Goal: Task Accomplishment & Management: Complete application form

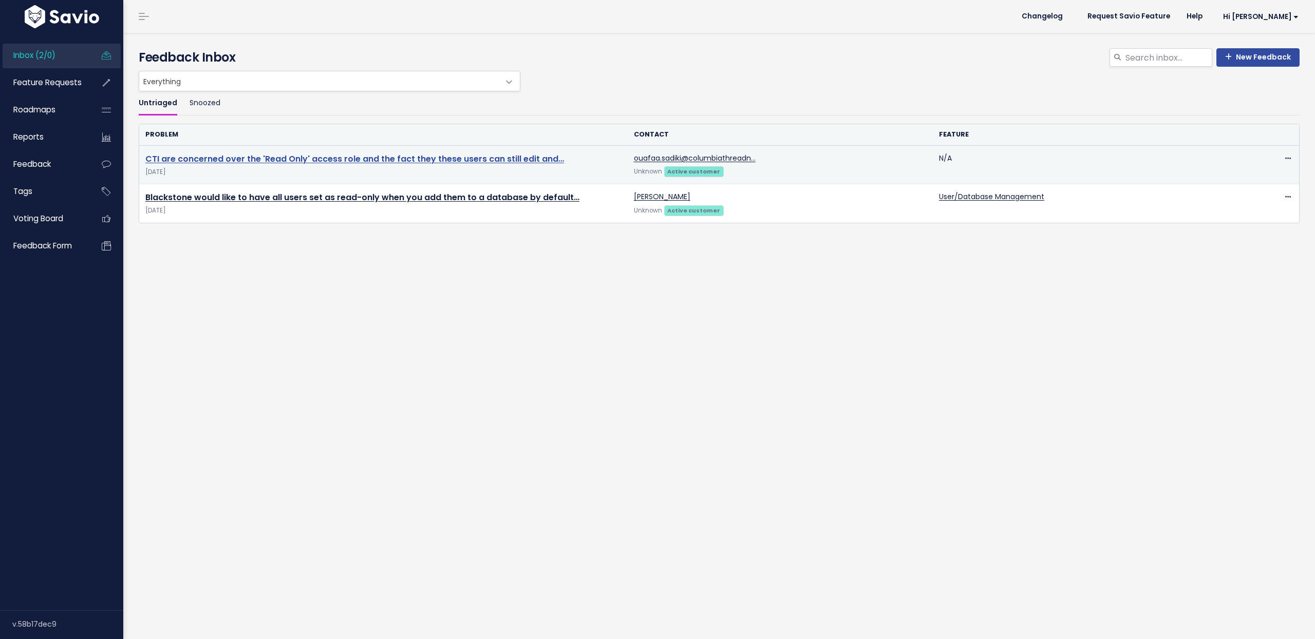
click at [387, 159] on link "CTI are concerned over the 'Read Only' access role and the fact they these user…" at bounding box center [354, 159] width 419 height 12
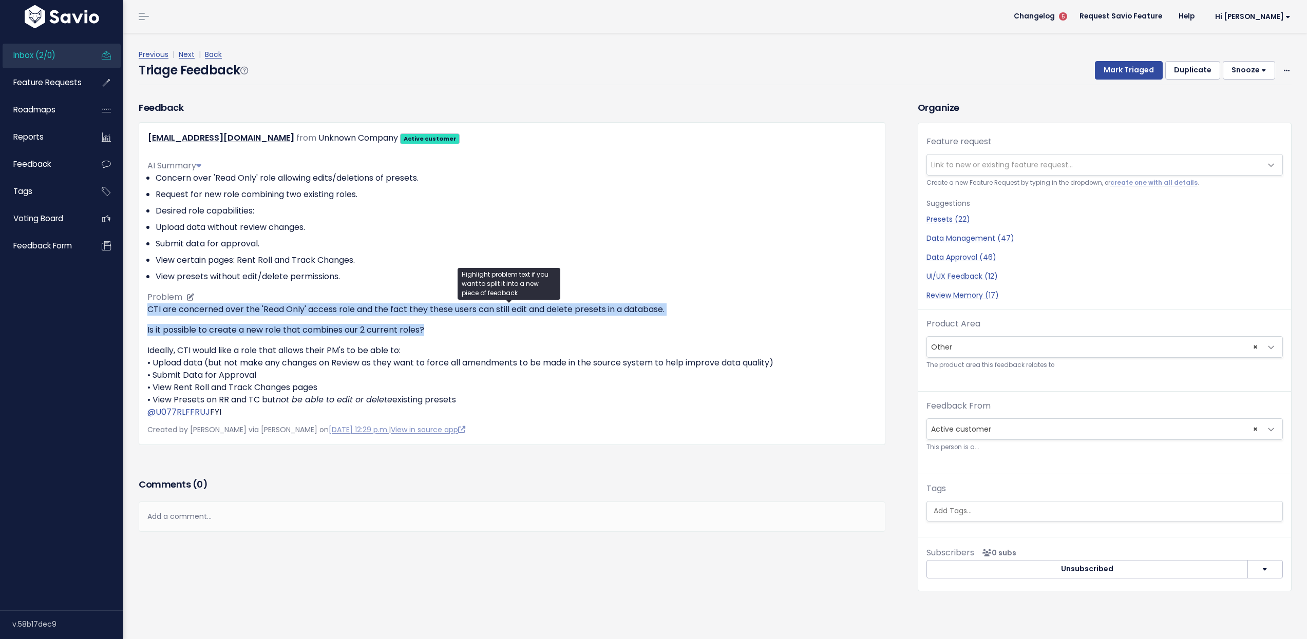
drag, startPoint x: 415, startPoint y: 301, endPoint x: 440, endPoint y: 333, distance: 40.3
click at [440, 333] on div "AI Summary Concern over 'Read Only' role allowing edits/deletions of presets. R…" at bounding box center [511, 285] width 729 height 267
click at [440, 333] on p "Is it possible to create a new role that combines our 2 current roles?" at bounding box center [511, 330] width 729 height 12
drag, startPoint x: 440, startPoint y: 333, endPoint x: 406, endPoint y: 307, distance: 42.8
click at [406, 307] on div "CTI are concerned over the 'Read Only' access role and the fact they these user…" at bounding box center [511, 361] width 729 height 115
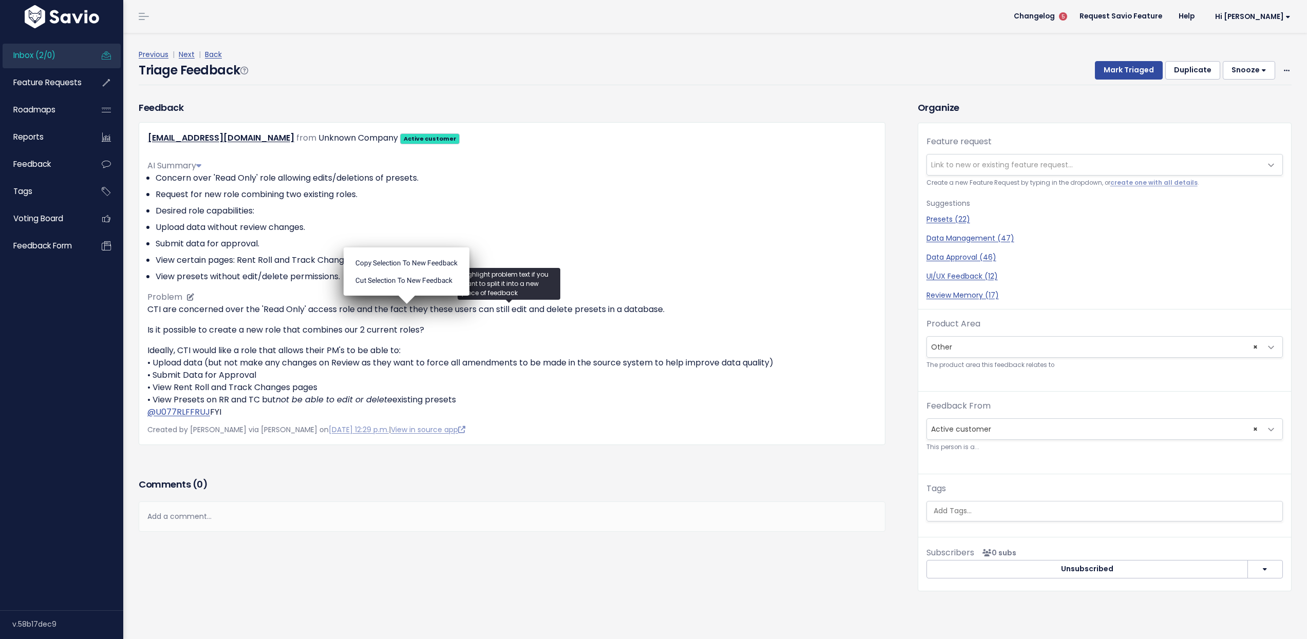
click at [406, 296] on ul "Copy selection to new Feedback Cut selection to new Feedback" at bounding box center [407, 272] width 126 height 48
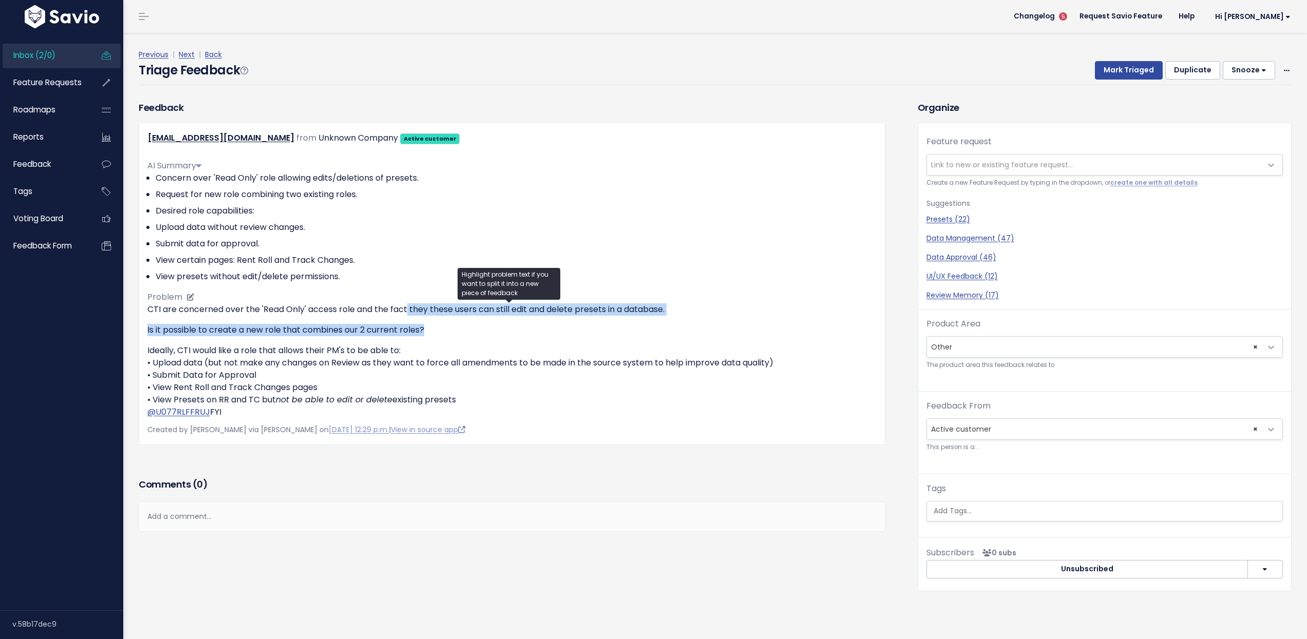
drag, startPoint x: 406, startPoint y: 307, endPoint x: 422, endPoint y: 336, distance: 32.9
click at [422, 336] on div "CTI are concerned over the 'Read Only' access role and the fact they these user…" at bounding box center [511, 361] width 729 height 115
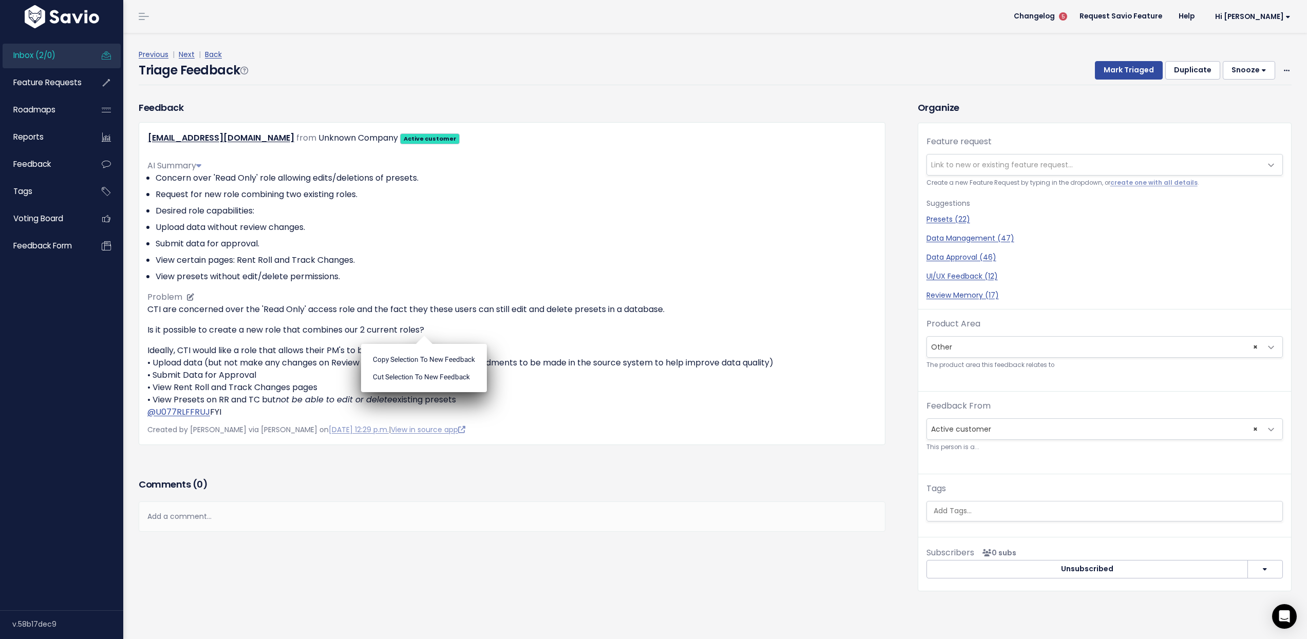
click at [422, 344] on ul "Copy selection to new Feedback Cut selection to new Feedback" at bounding box center [424, 368] width 126 height 48
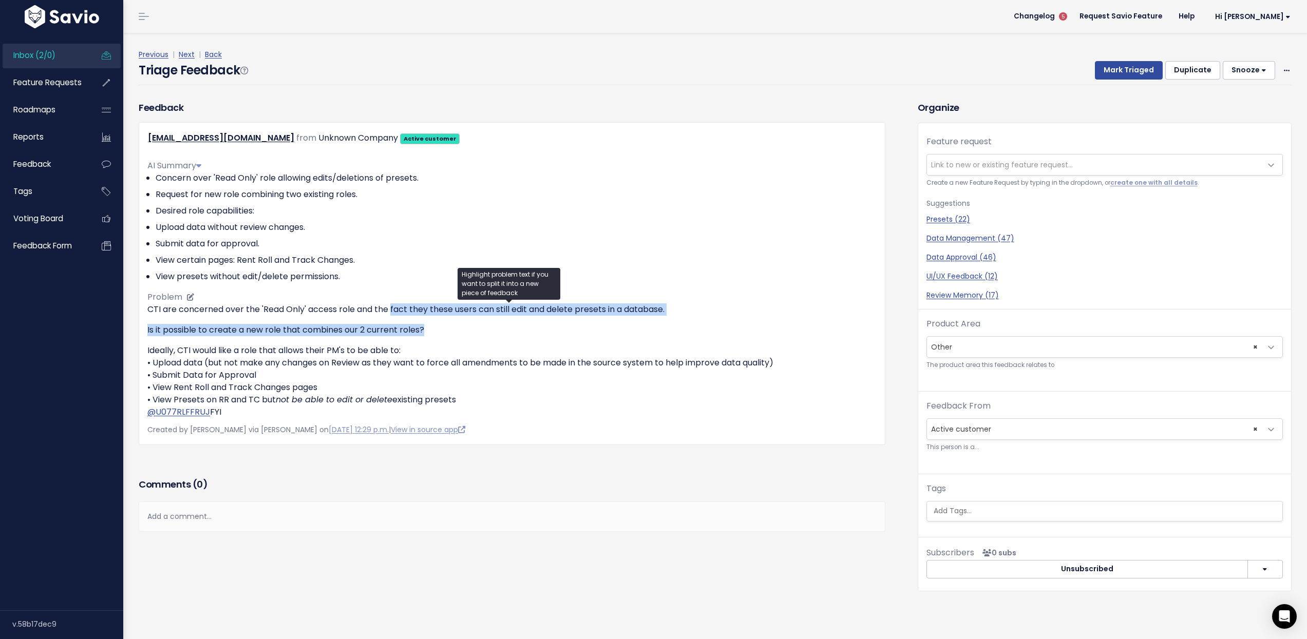
drag, startPoint x: 422, startPoint y: 336, endPoint x: 396, endPoint y: 313, distance: 33.8
click at [396, 313] on div "CTI are concerned over the 'Read Only' access role and the fact they these user…" at bounding box center [511, 361] width 729 height 115
click at [396, 313] on p "CTI are concerned over the 'Read Only' access role and the fact they these user…" at bounding box center [511, 310] width 729 height 12
drag, startPoint x: 396, startPoint y: 313, endPoint x: 414, endPoint y: 335, distance: 28.1
click at [414, 335] on div "CTI are concerned over the 'Read Only' access role and the fact they these user…" at bounding box center [511, 361] width 729 height 115
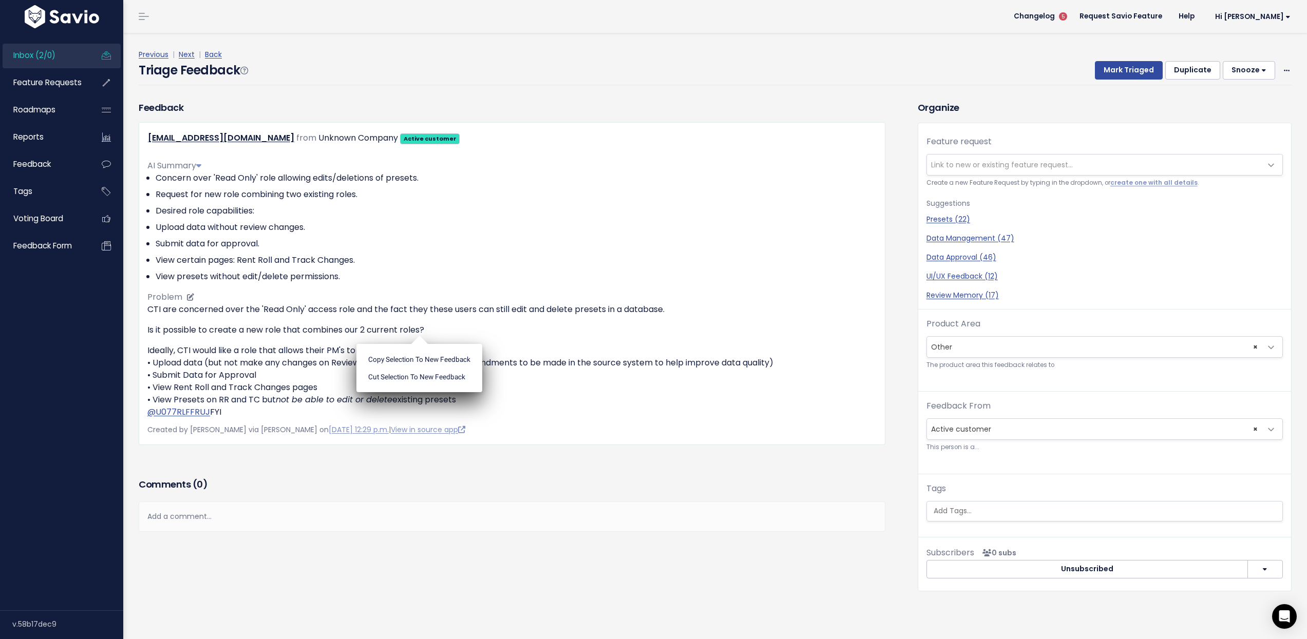
click at [414, 344] on ul "Copy selection to new Feedback Cut selection to new Feedback" at bounding box center [419, 368] width 126 height 48
click at [963, 151] on div "Feature request --------- Link to new or existing feature request... Create a n…" at bounding box center [1104, 223] width 373 height 174
click at [958, 157] on span "Link to new or existing feature request..." at bounding box center [1094, 165] width 335 height 21
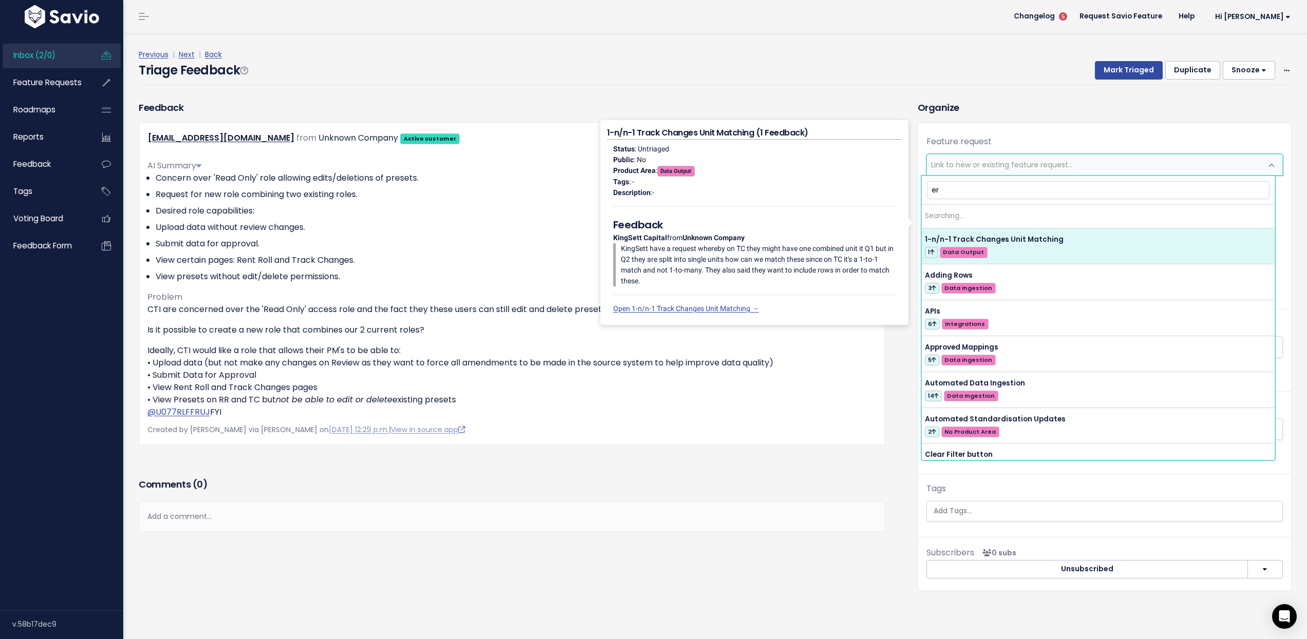
type input "e"
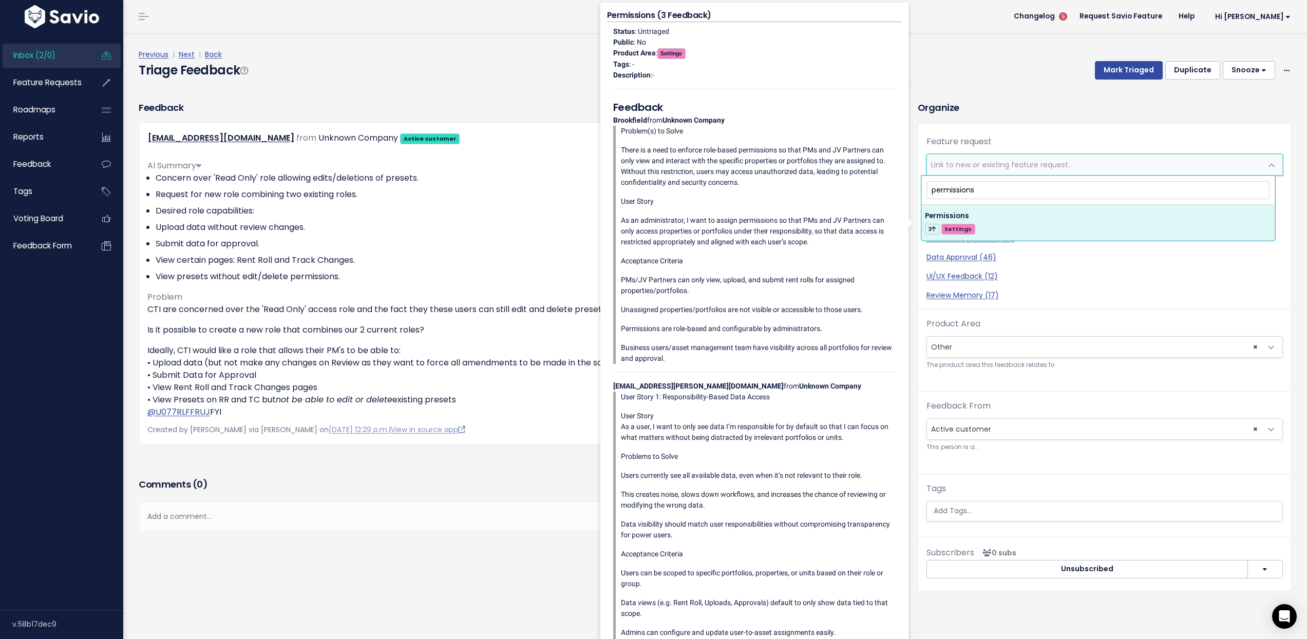
type input "permissions"
select select "63409"
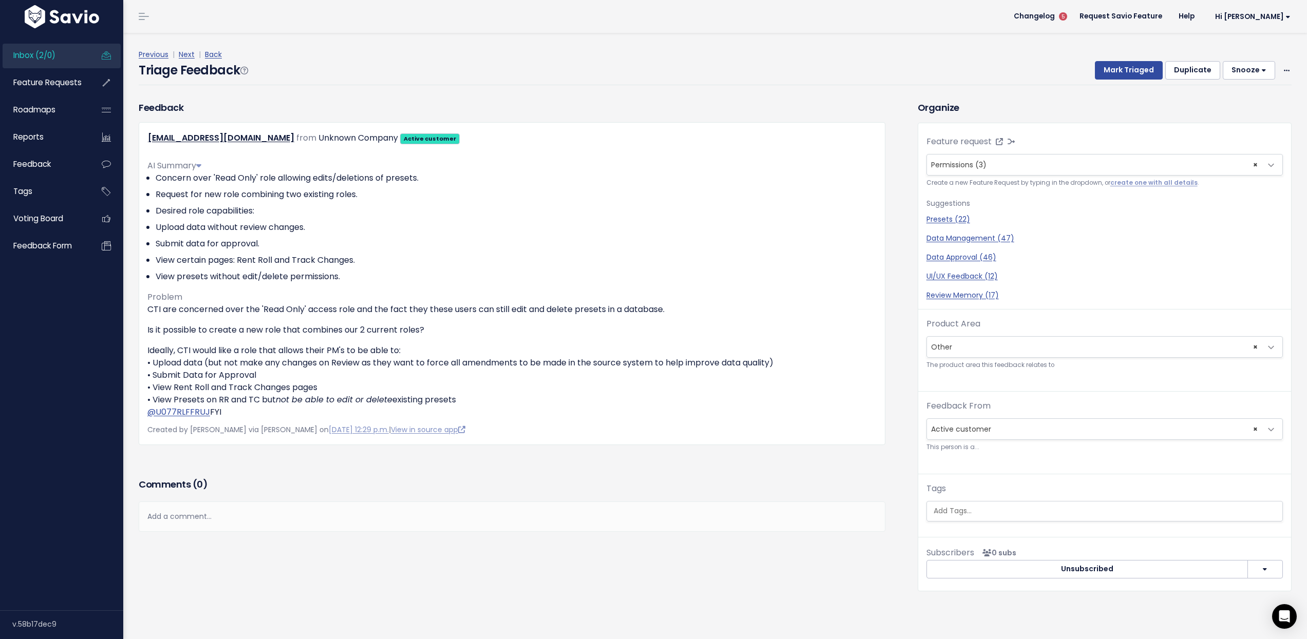
click at [991, 345] on span "× Other" at bounding box center [1094, 347] width 335 height 21
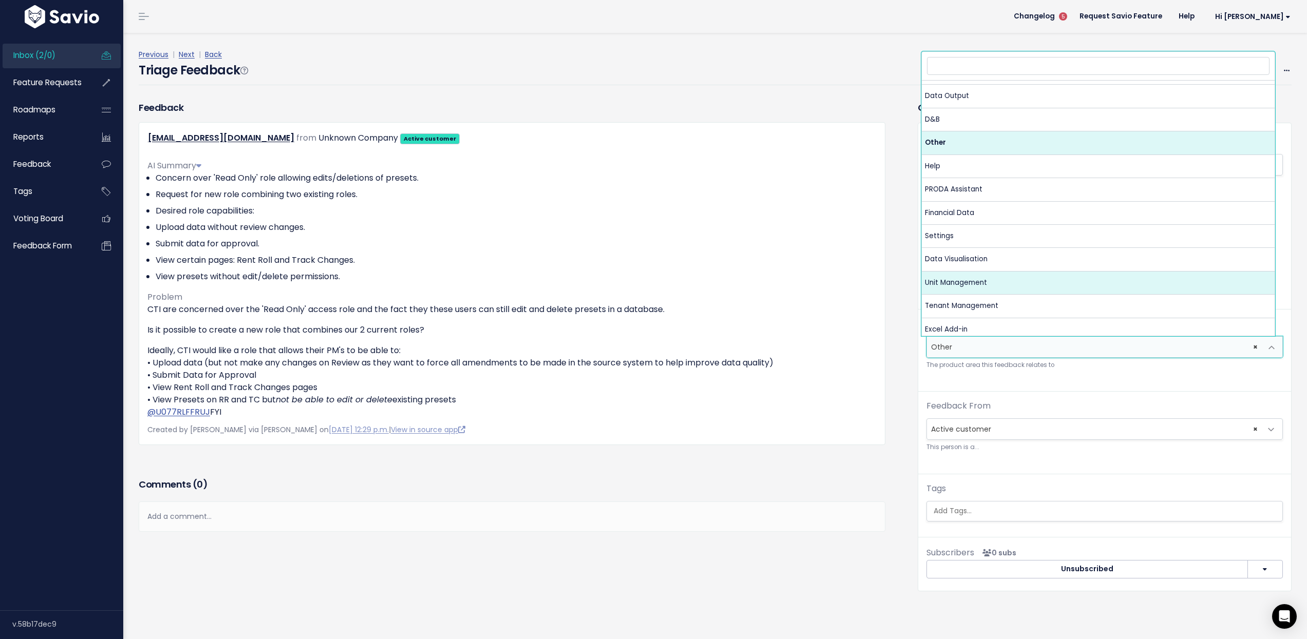
scroll to position [94, 0]
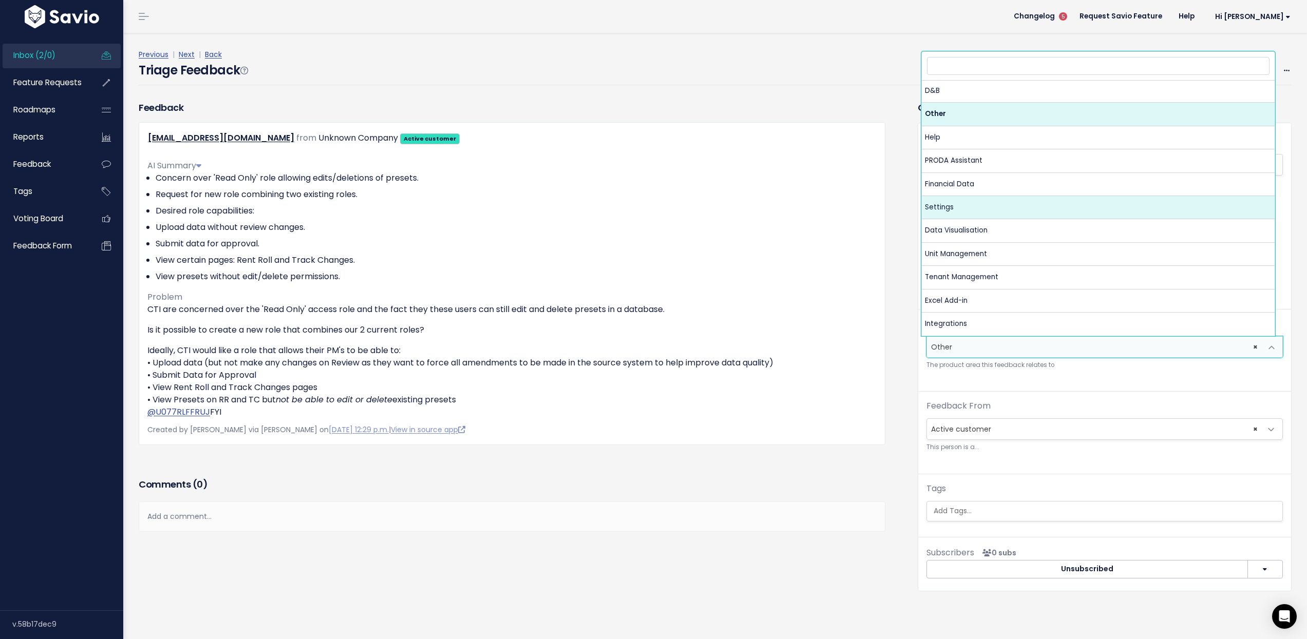
click at [850, 104] on div "Feedback [EMAIL_ADDRESS][DOMAIN_NAME] from Unknown Company Active customer" at bounding box center [512, 273] width 747 height 345
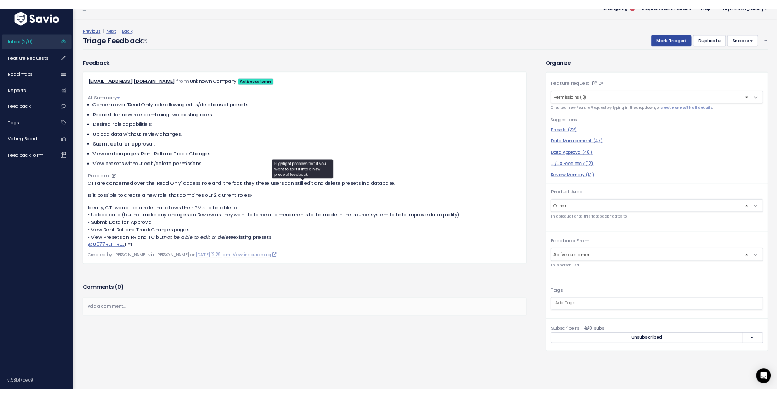
scroll to position [14, 0]
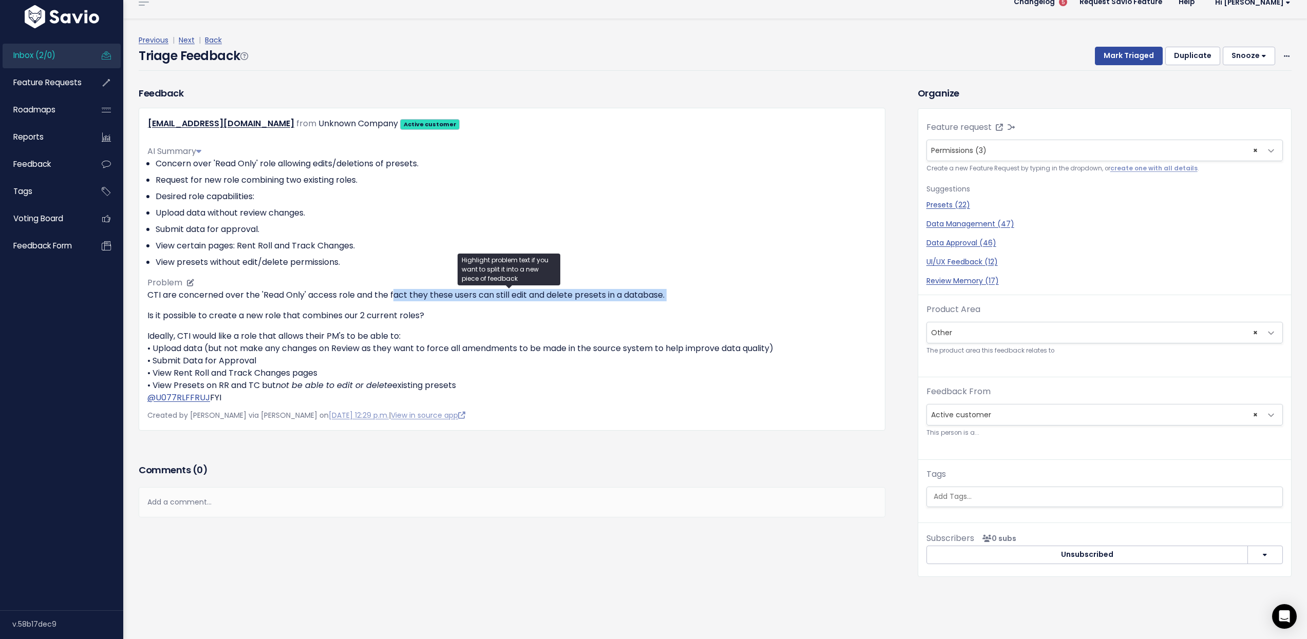
drag, startPoint x: 395, startPoint y: 299, endPoint x: 418, endPoint y: 309, distance: 25.3
click at [418, 309] on div "CTI are concerned over the 'Read Only' access role and the fact they these user…" at bounding box center [511, 346] width 729 height 115
click at [418, 310] on p "Is it possible to create a new role that combines our 2 current roles?" at bounding box center [511, 316] width 729 height 12
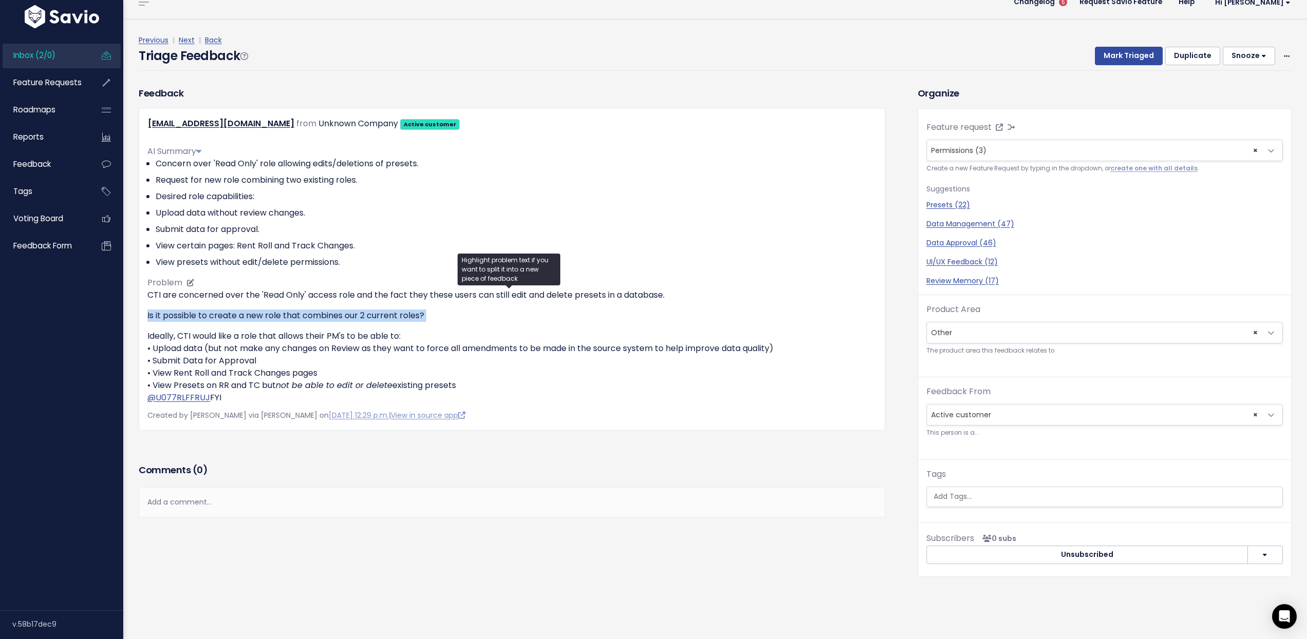
drag, startPoint x: 418, startPoint y: 309, endPoint x: 424, endPoint y: 315, distance: 8.7
click at [424, 315] on p "Is it possible to create a new role that combines our 2 current roles?" at bounding box center [511, 316] width 729 height 12
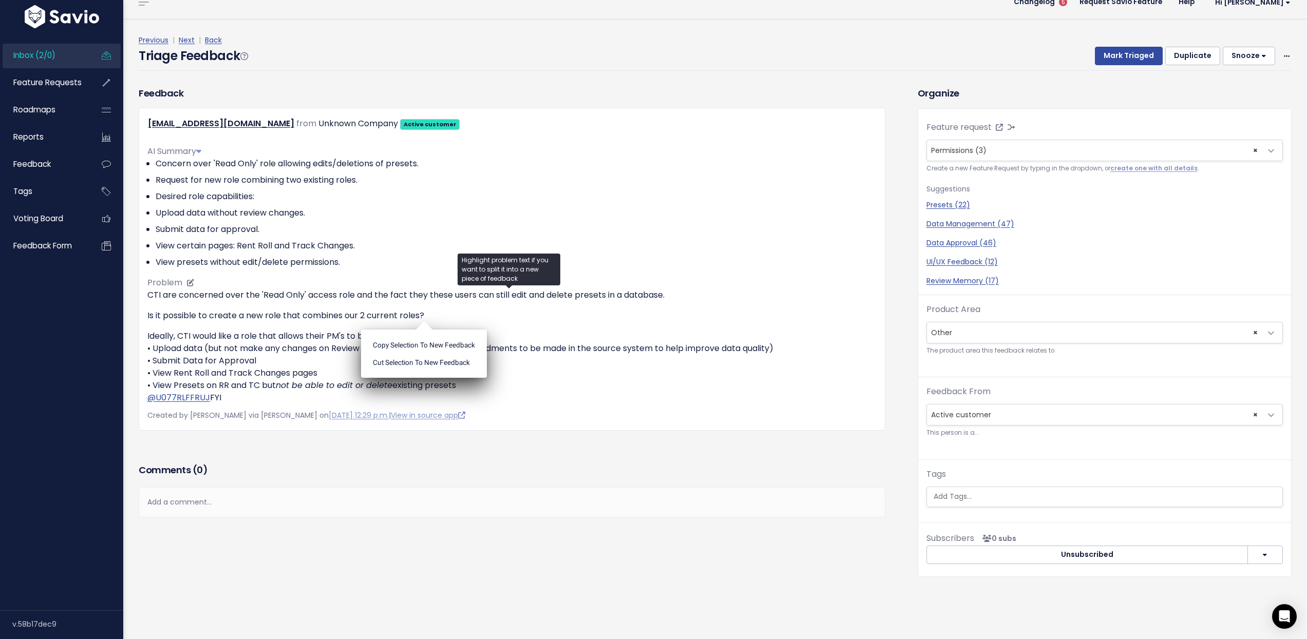
click at [424, 330] on ul "Copy selection to new Feedback Cut selection to new Feedback" at bounding box center [424, 354] width 126 height 48
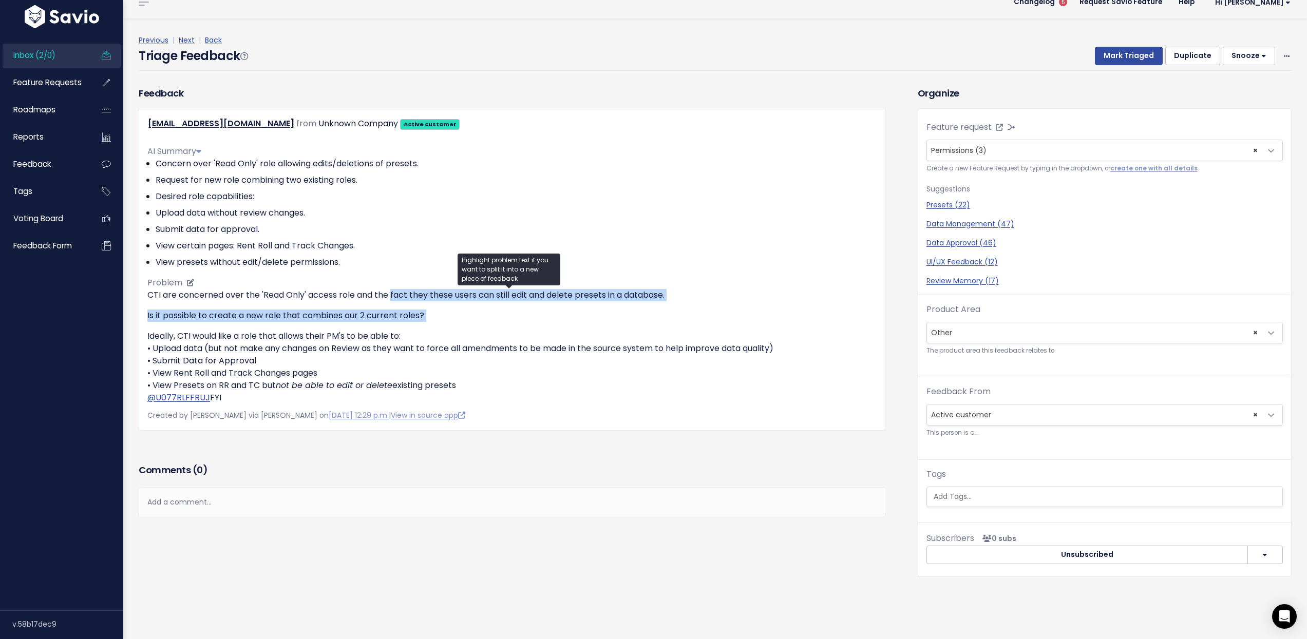
drag, startPoint x: 424, startPoint y: 315, endPoint x: 395, endPoint y: 299, distance: 33.3
click at [395, 299] on div "CTI are concerned over the 'Read Only' access role and the fact they these user…" at bounding box center [511, 346] width 729 height 115
click at [395, 299] on p "CTI are concerned over the 'Read Only' access role and the fact they these user…" at bounding box center [511, 295] width 729 height 12
drag, startPoint x: 395, startPoint y: 299, endPoint x: 426, endPoint y: 321, distance: 37.9
click at [426, 321] on div "CTI are concerned over the 'Read Only' access role and the fact they these user…" at bounding box center [511, 346] width 729 height 115
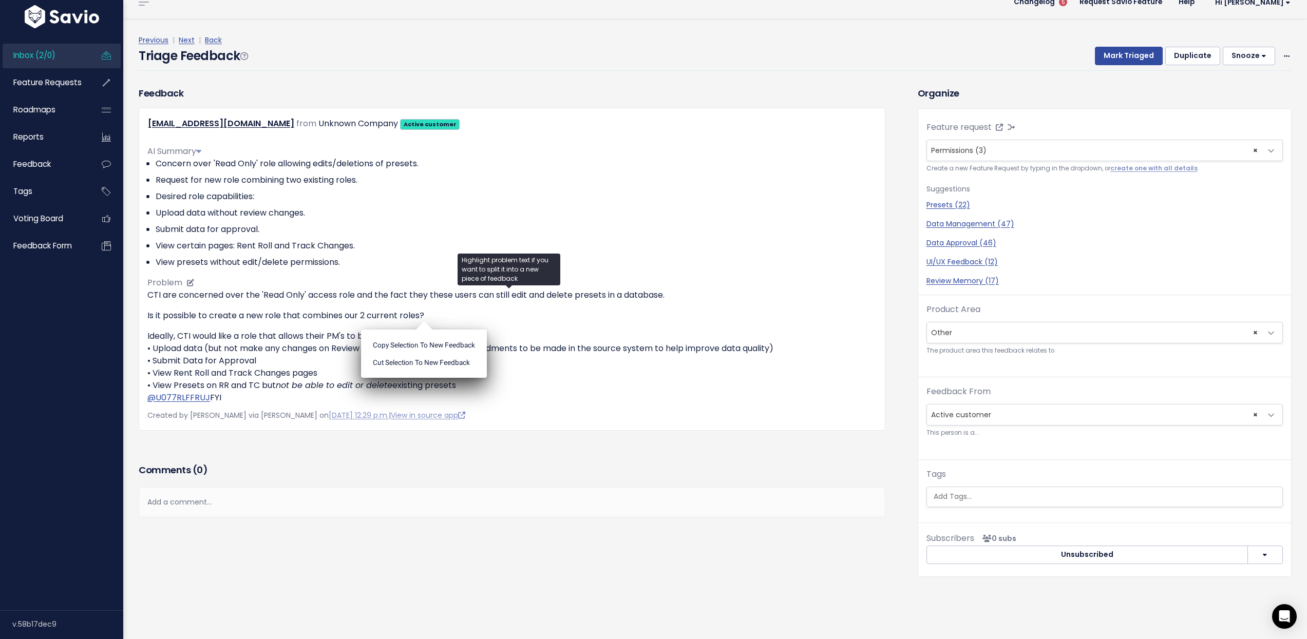
click at [426, 330] on ul "Copy selection to new Feedback Cut selection to new Feedback" at bounding box center [424, 354] width 126 height 48
drag, startPoint x: 423, startPoint y: 315, endPoint x: 402, endPoint y: 311, distance: 21.4
click at [402, 311] on p "Is it possible to create a new role that combines our 2 current roles?" at bounding box center [511, 316] width 729 height 12
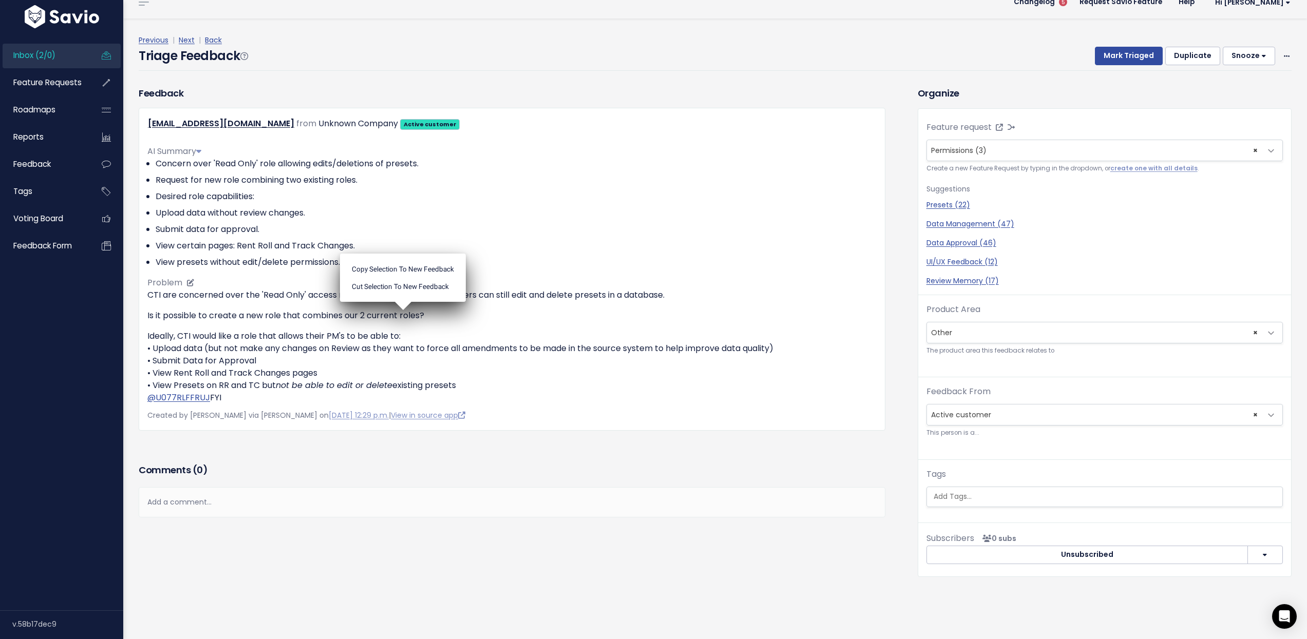
click at [402, 302] on ul "Copy selection to new Feedback Cut selection to new Feedback" at bounding box center [403, 278] width 126 height 48
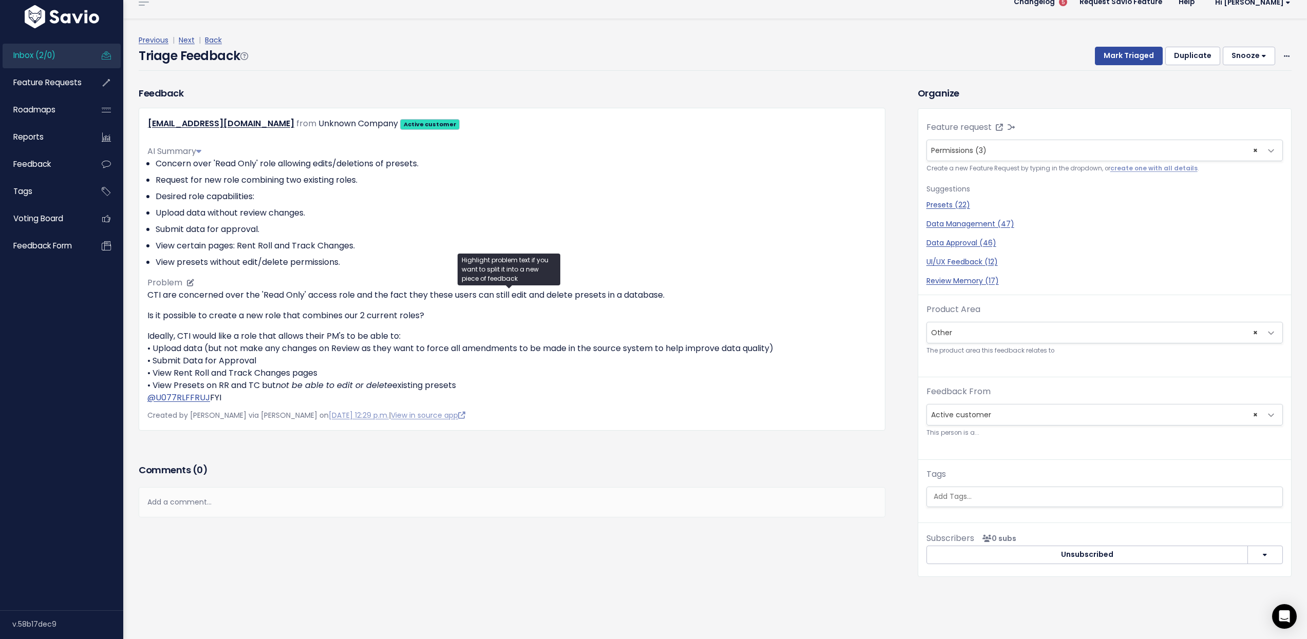
drag, startPoint x: 315, startPoint y: 335, endPoint x: 343, endPoint y: 363, distance: 39.2
click at [343, 363] on p "Ideally, CTI would like a role that allows their PM's to be able to: • Upload d…" at bounding box center [511, 367] width 729 height 74
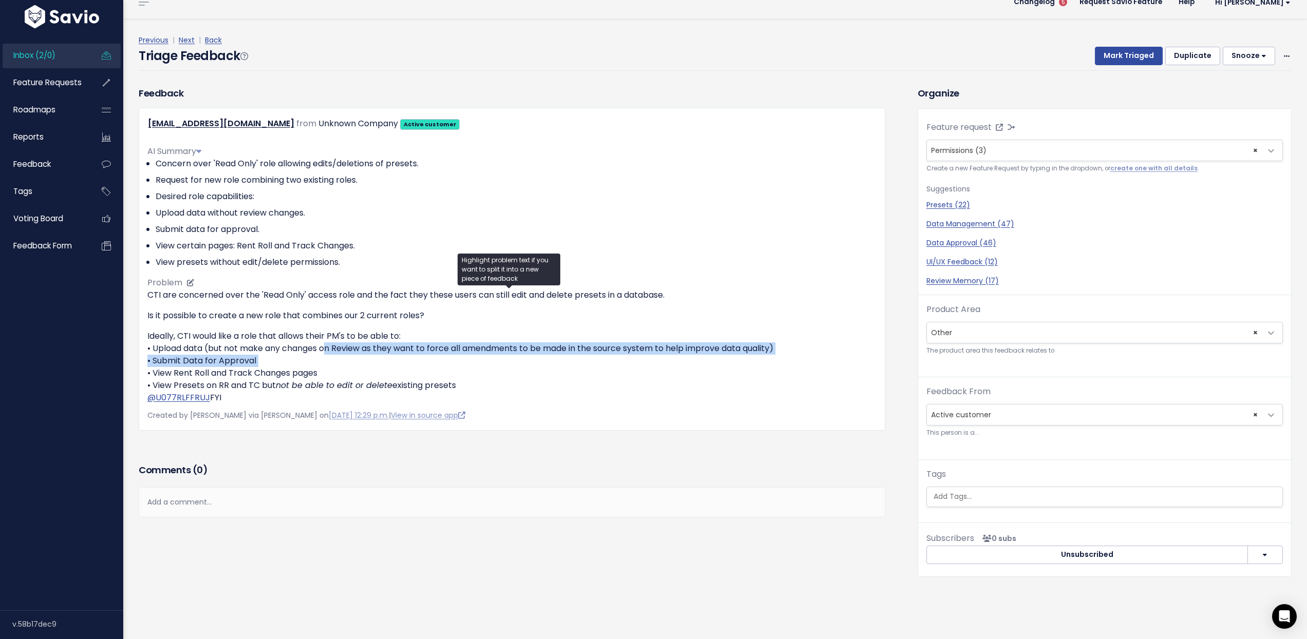
drag, startPoint x: 343, startPoint y: 363, endPoint x: 323, endPoint y: 342, distance: 29.1
click at [323, 342] on p "Ideally, CTI would like a role that allows their PM's to be able to: • Upload d…" at bounding box center [511, 367] width 729 height 74
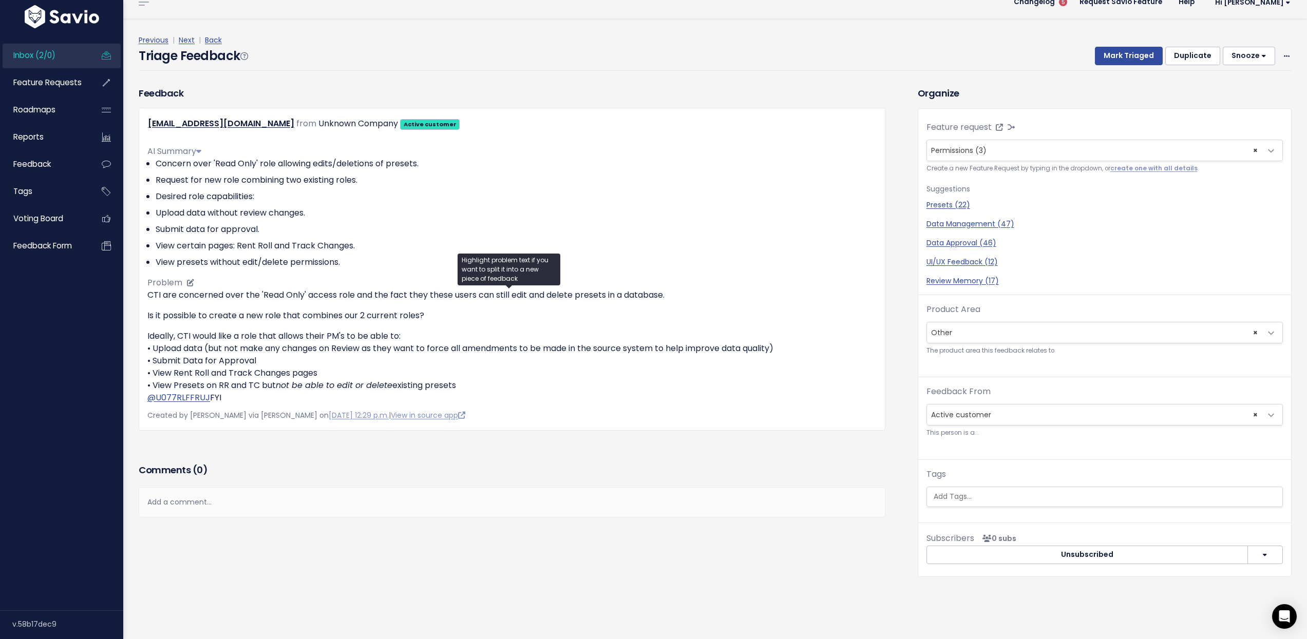
drag, startPoint x: 465, startPoint y: 383, endPoint x: 150, endPoint y: 329, distance: 319.4
click at [150, 329] on div "CTI are concerned over the 'Read Only' access role and the fact they these user…" at bounding box center [511, 346] width 729 height 115
copy p "Ideally, CTI would like a role that allows their PM's to be able to: • Upload d…"
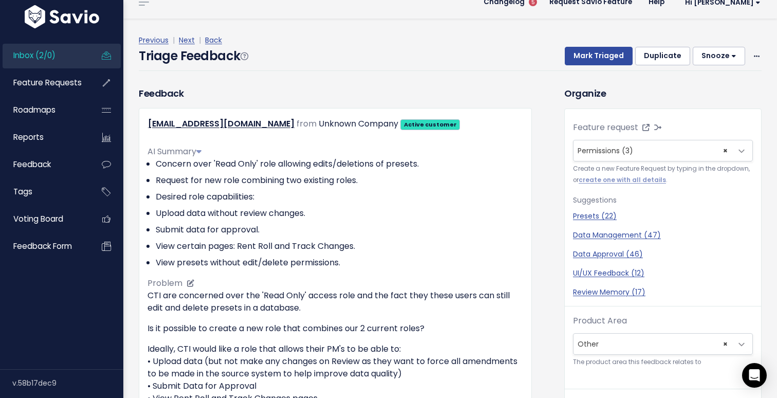
click at [270, 188] on ul "Concern over 'Read Only' role allowing edits/deletions of presets. Request for …" at bounding box center [334, 213] width 375 height 111
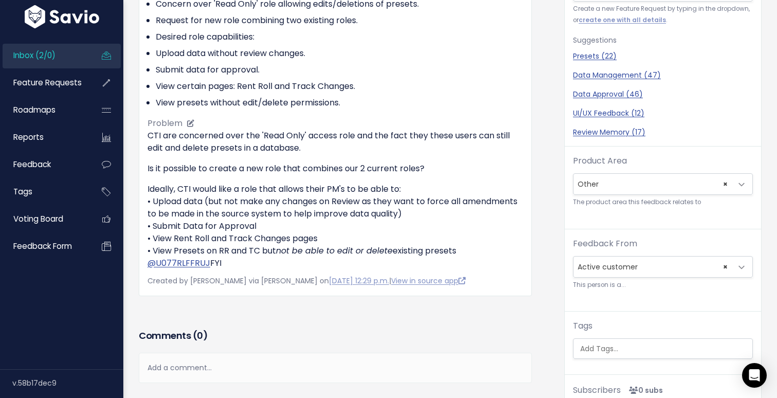
scroll to position [149, 0]
